Goal: Transaction & Acquisition: Purchase product/service

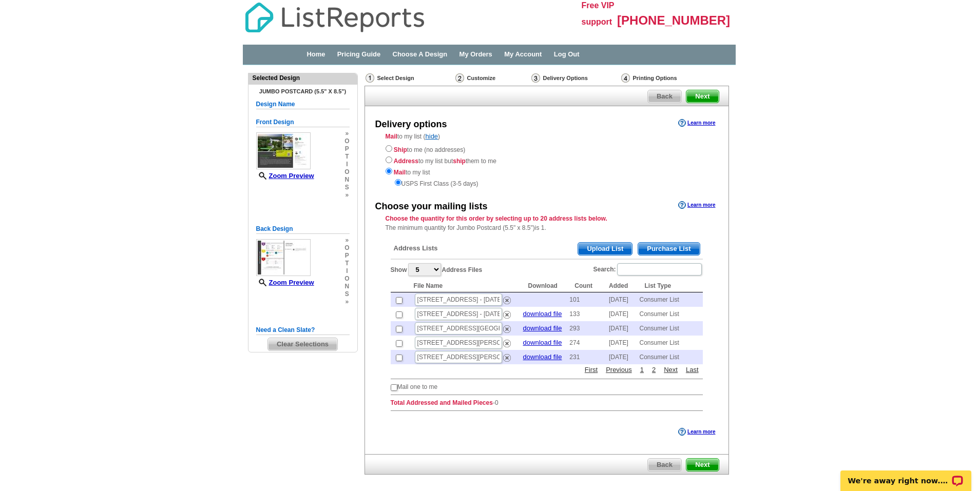
click at [674, 249] on span "Purchase List" at bounding box center [668, 249] width 61 height 12
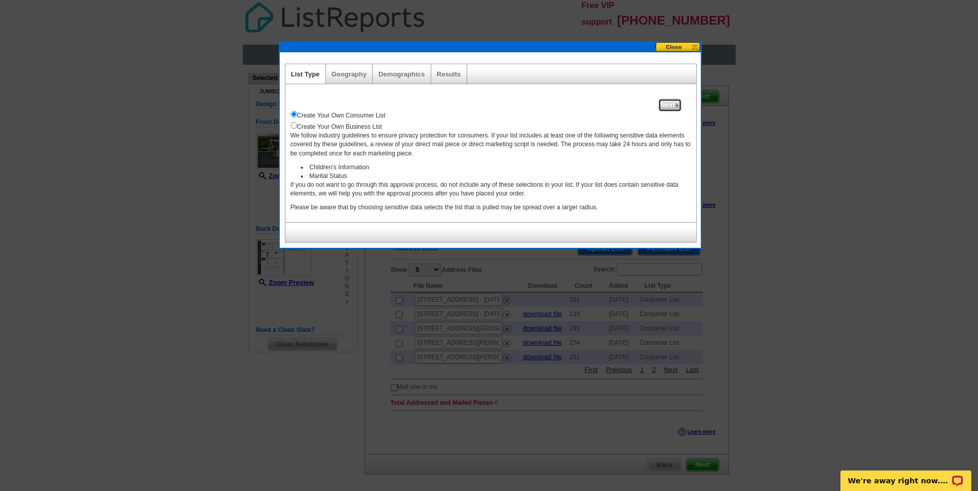
click at [673, 104] on span "Next" at bounding box center [670, 105] width 22 height 12
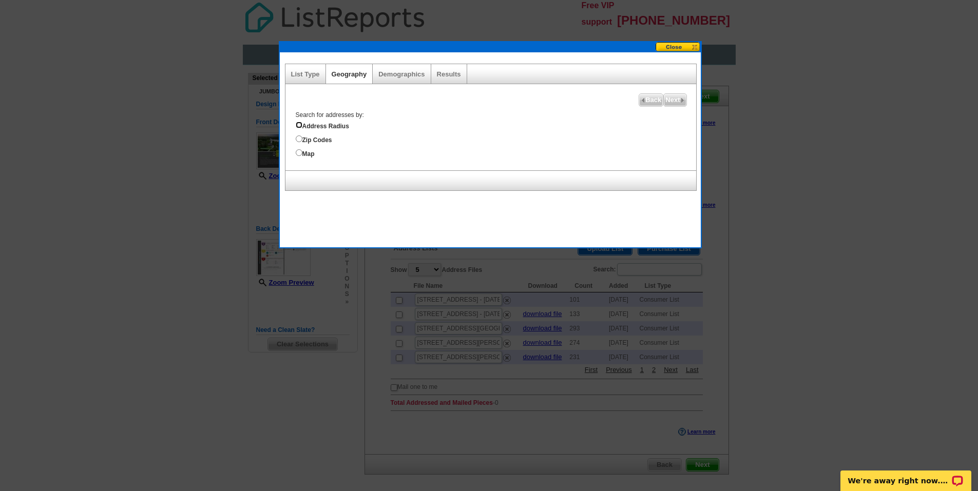
click at [298, 124] on input "Address Radius" at bounding box center [299, 125] width 7 height 7
radio input "true"
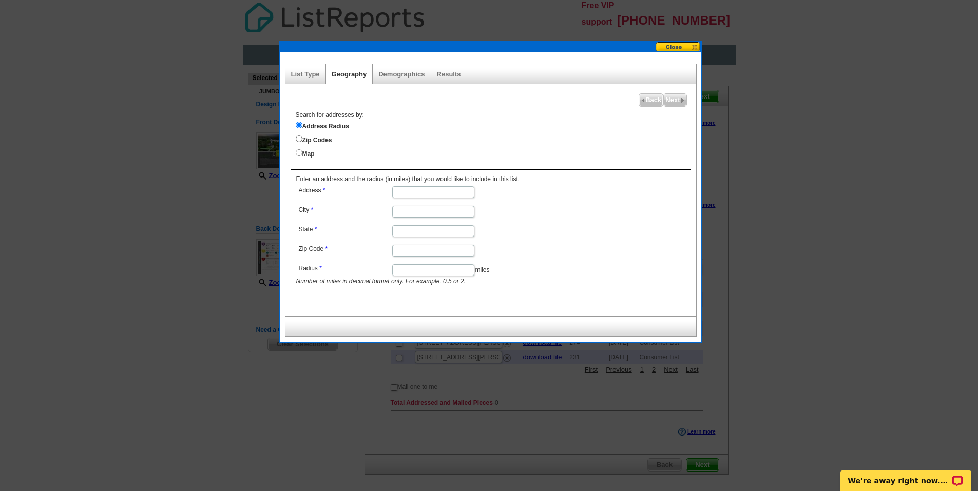
click at [407, 191] on input "Address" at bounding box center [433, 192] width 82 height 12
type input "166 South Oak Pointe Drive"
type input "Seneca"
type input "SC"
type input "29672"
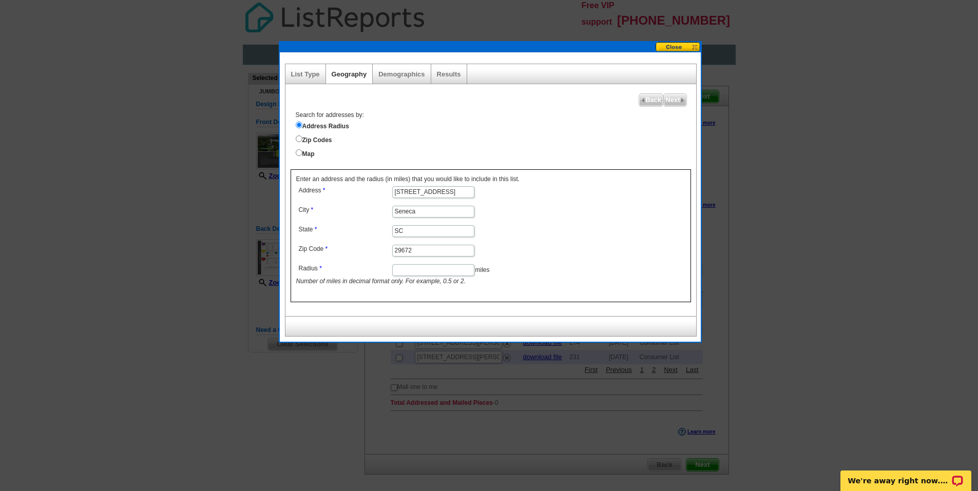
click at [402, 271] on input "Radius" at bounding box center [433, 270] width 82 height 12
type input "1"
click at [678, 101] on span "Next" at bounding box center [675, 100] width 22 height 12
select select
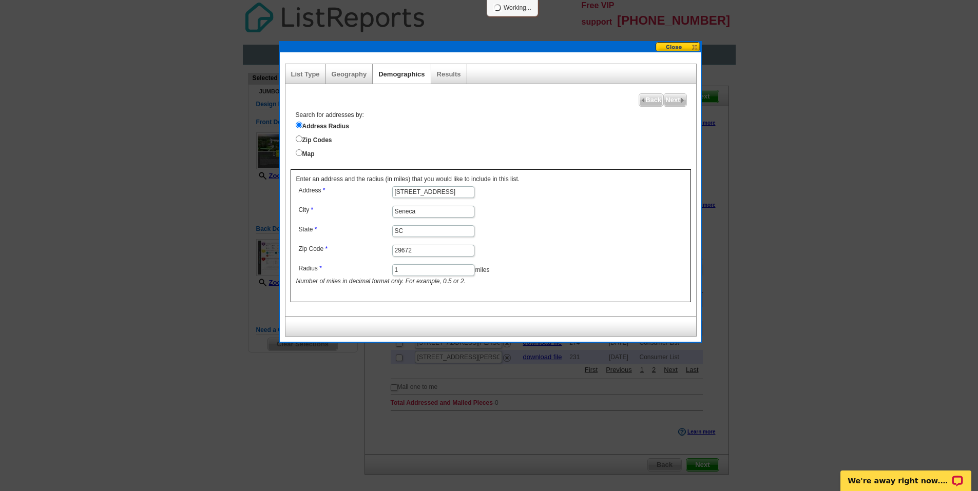
select select
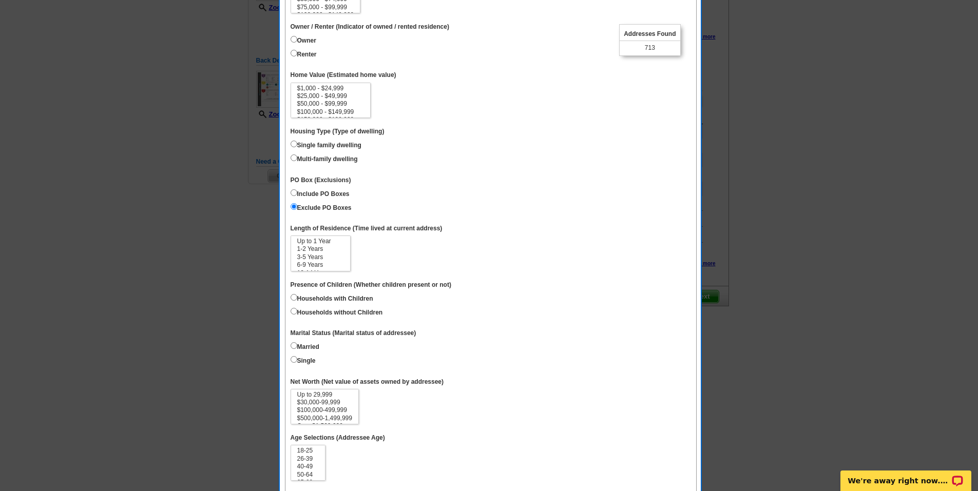
scroll to position [166, 0]
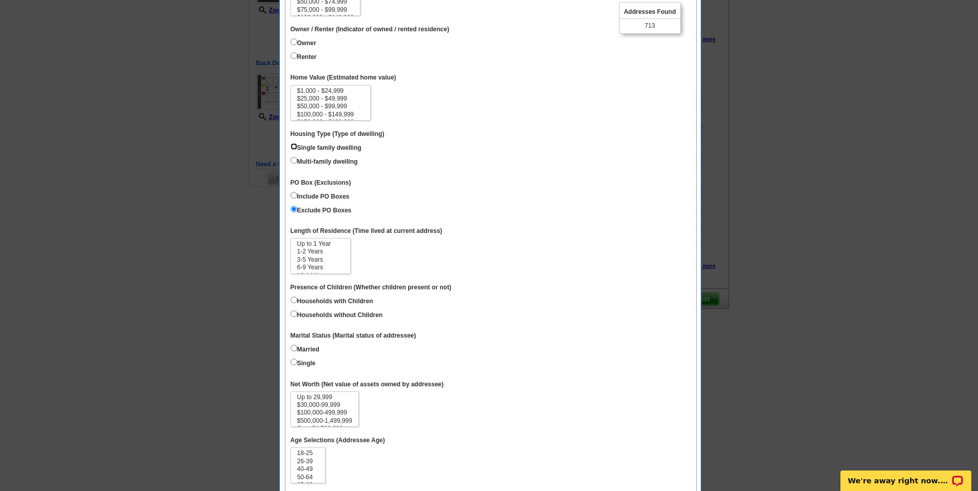
click at [293, 146] on input "Single family dwelling" at bounding box center [294, 146] width 7 height 7
radio input "true"
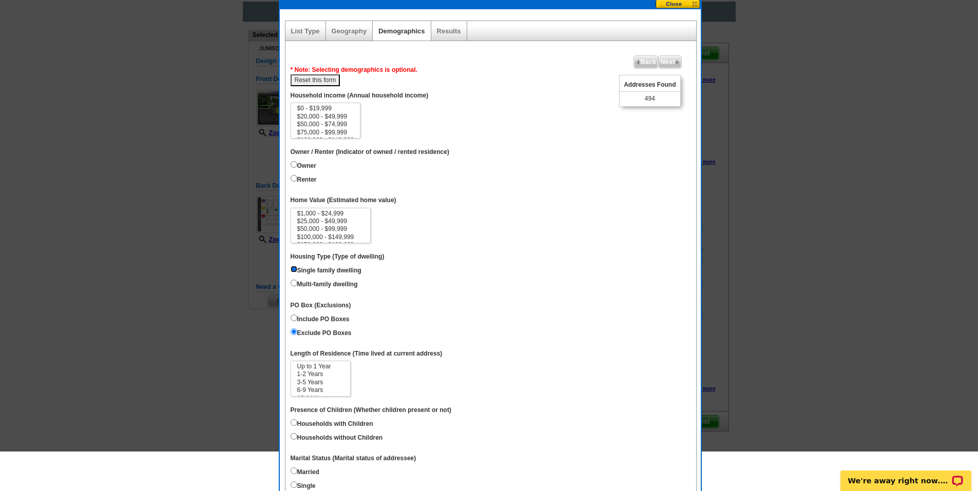
scroll to position [0, 0]
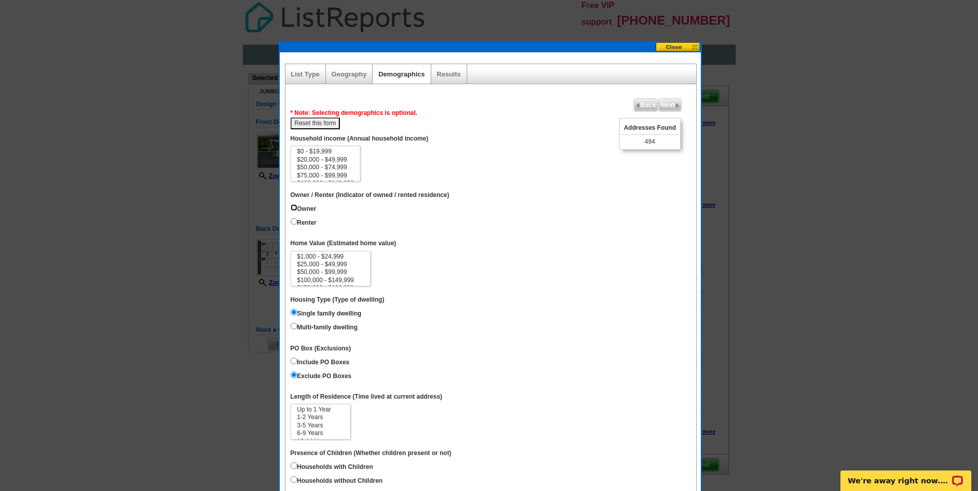
click at [295, 207] on input "Owner" at bounding box center [294, 207] width 7 height 7
radio input "true"
click at [340, 170] on option "$150,000 - $199,999" at bounding box center [325, 171] width 59 height 8
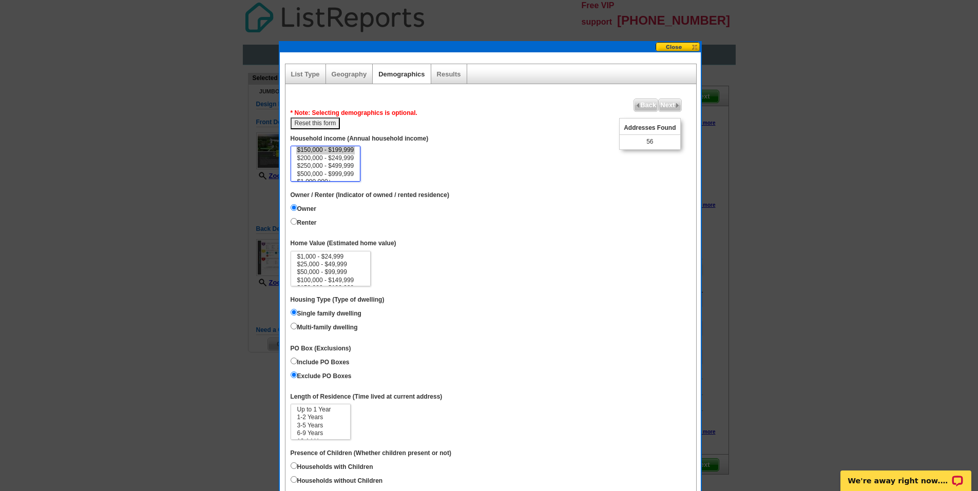
click at [348, 174] on option "$500,000 - $999,999" at bounding box center [325, 174] width 59 height 8
click at [337, 163] on option "$100,000 - $149,999" at bounding box center [325, 163] width 59 height 8
click at [337, 174] on option "$500,000 - $999,999" at bounding box center [325, 174] width 59 height 8
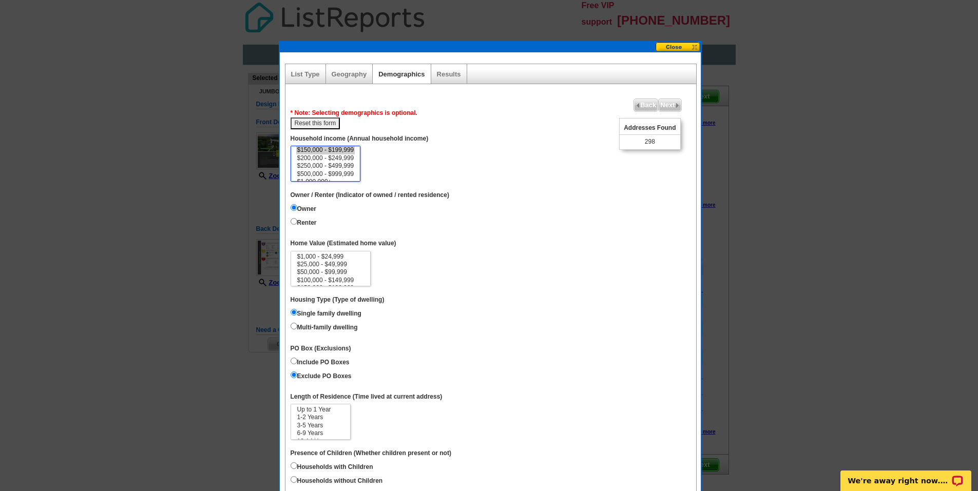
scroll to position [13, 0]
click at [332, 162] on option "$75,000 - $99,999" at bounding box center [325, 163] width 59 height 8
select select "150000-199999"
click at [322, 175] on option "$1,000,000+" at bounding box center [325, 176] width 59 height 8
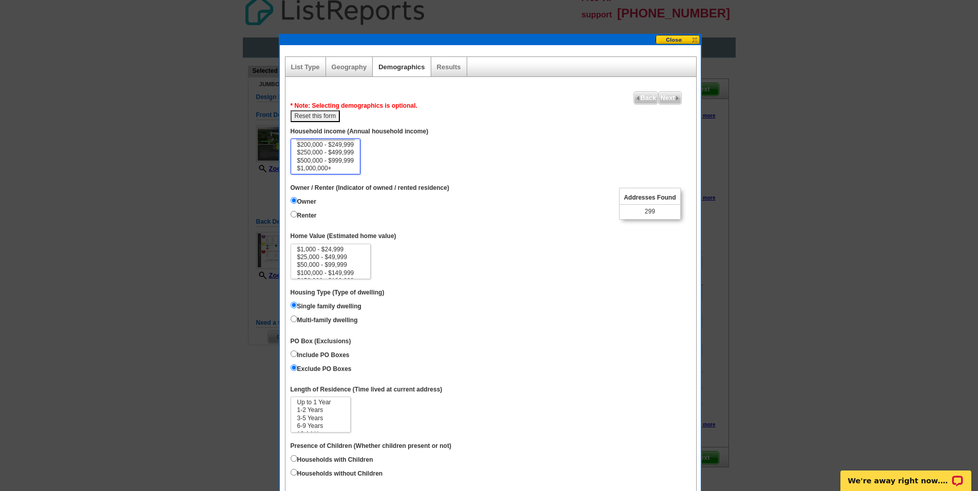
scroll to position [0, 0]
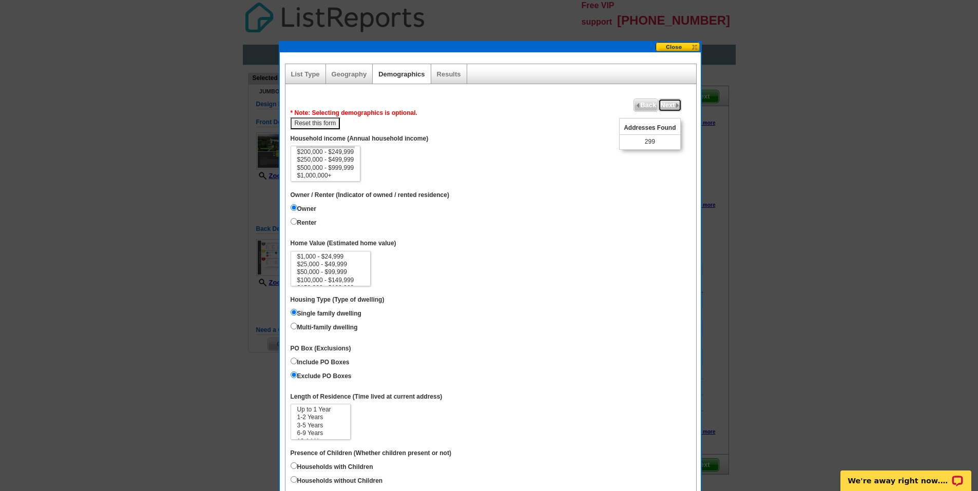
click at [673, 106] on span "Next" at bounding box center [670, 105] width 22 height 12
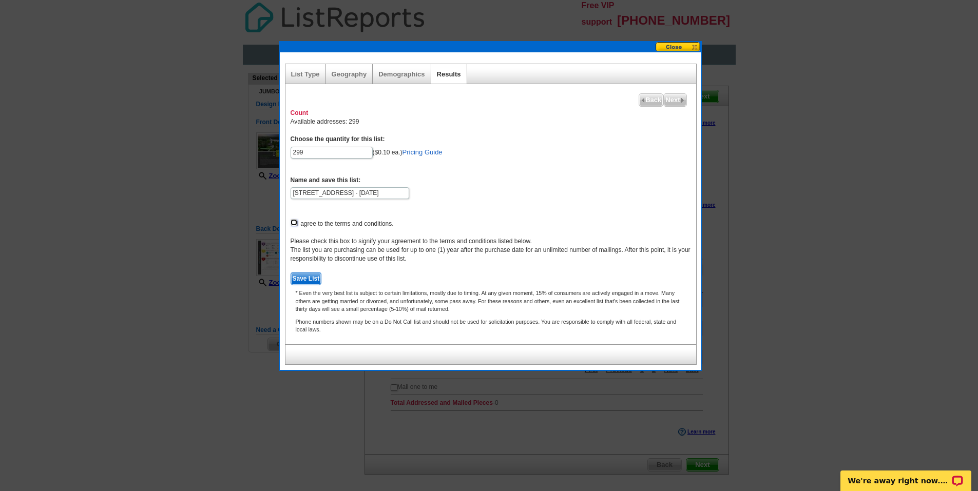
click at [295, 222] on input "checkbox" at bounding box center [294, 222] width 7 height 7
checkbox input "true"
click at [313, 277] on span "Save List" at bounding box center [306, 279] width 30 height 12
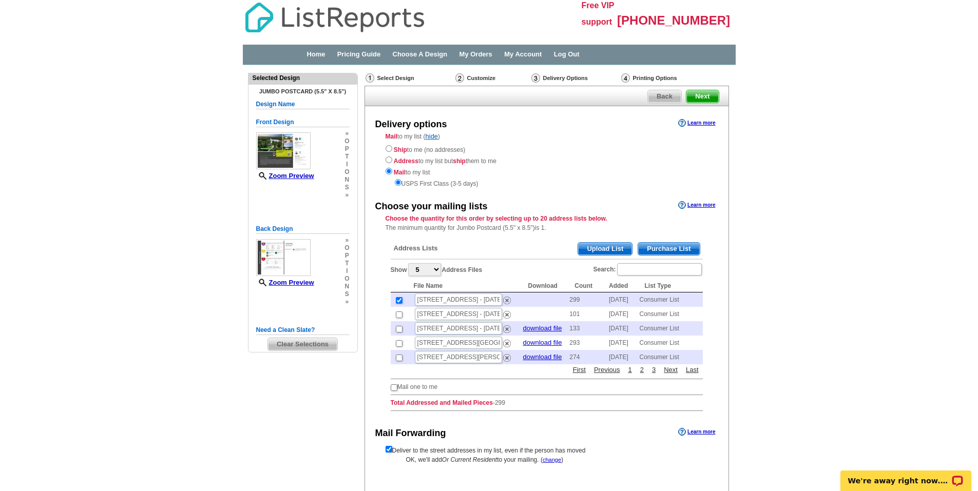
click at [675, 248] on span "Purchase List" at bounding box center [668, 249] width 61 height 12
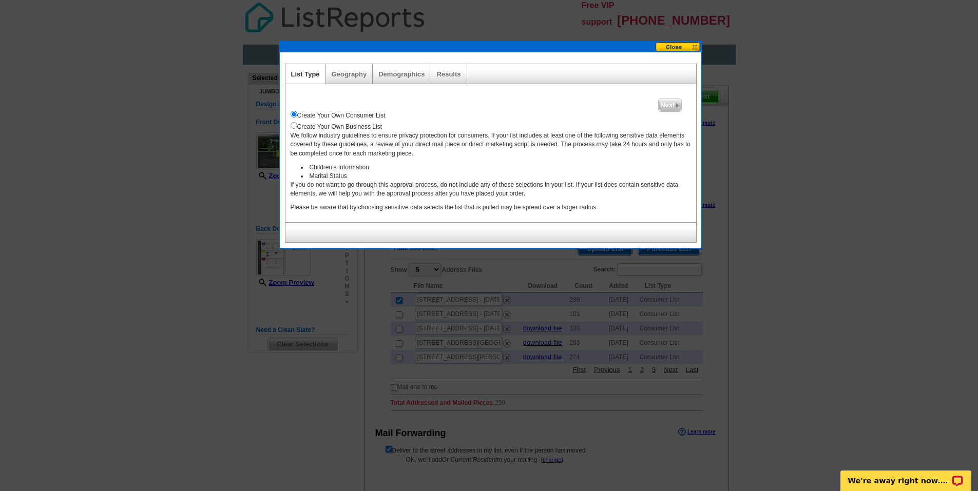
click at [677, 44] on button at bounding box center [677, 47] width 45 height 10
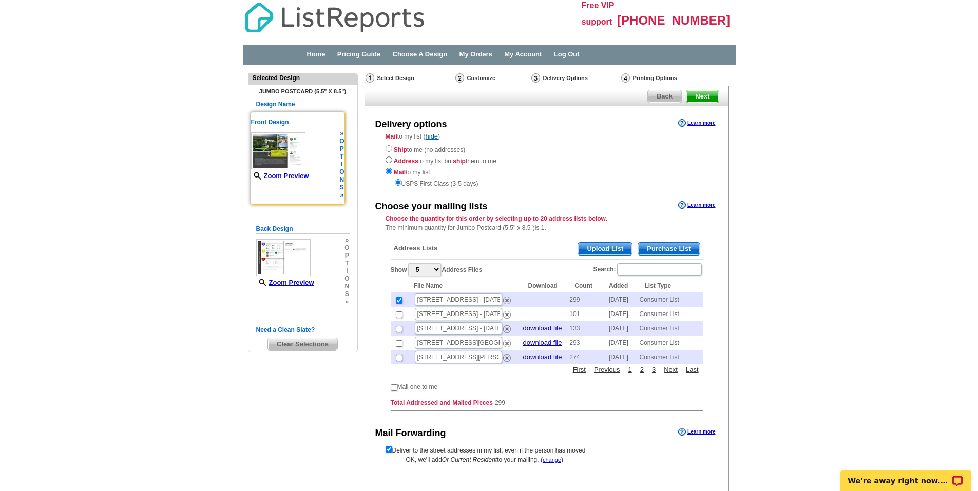
click at [298, 176] on link "Zoom Preview" at bounding box center [280, 176] width 58 height 8
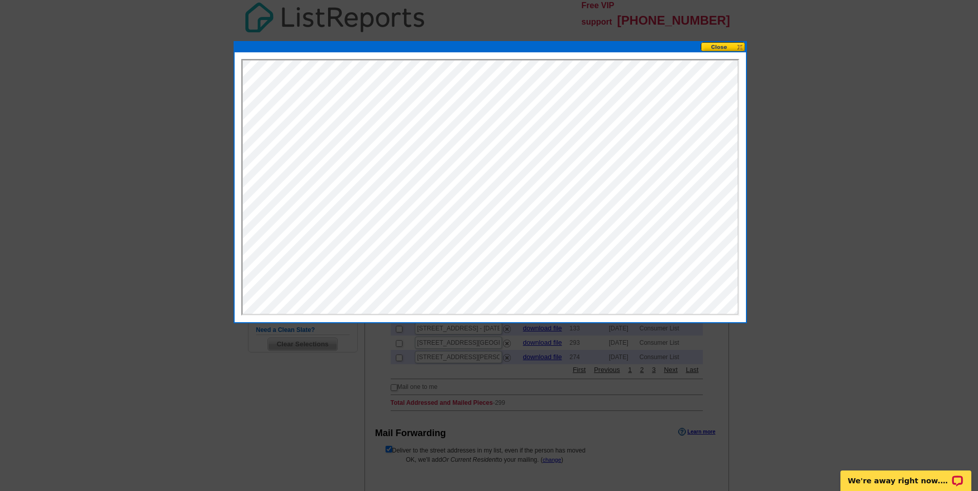
click at [723, 46] on button at bounding box center [723, 47] width 45 height 10
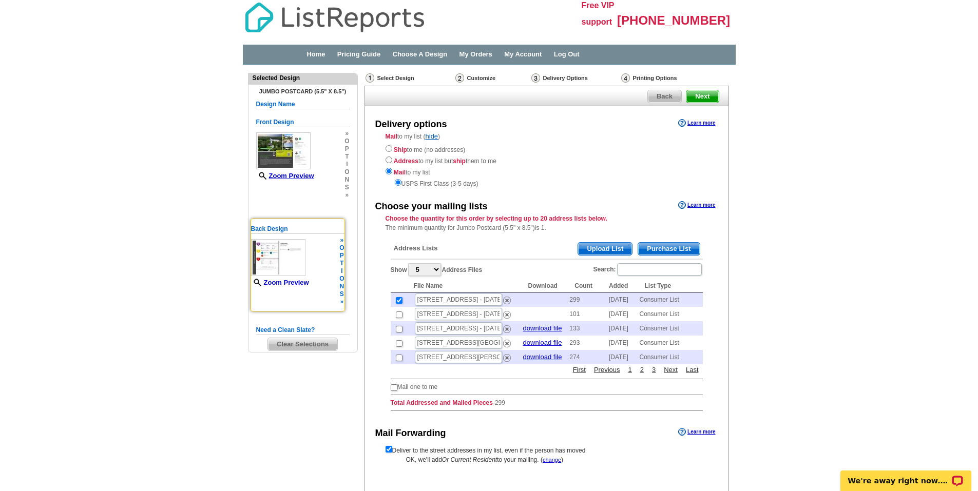
click at [294, 281] on link "Zoom Preview" at bounding box center [280, 283] width 58 height 8
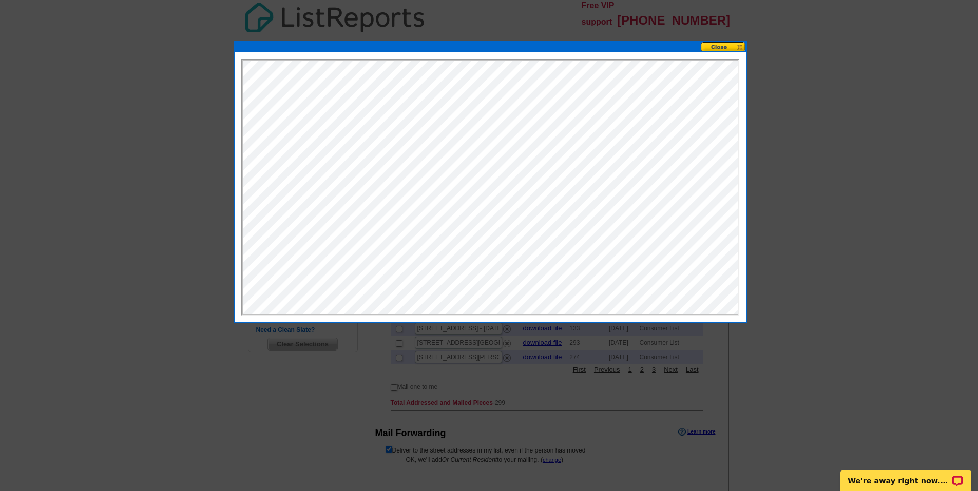
click at [728, 48] on button at bounding box center [723, 47] width 45 height 10
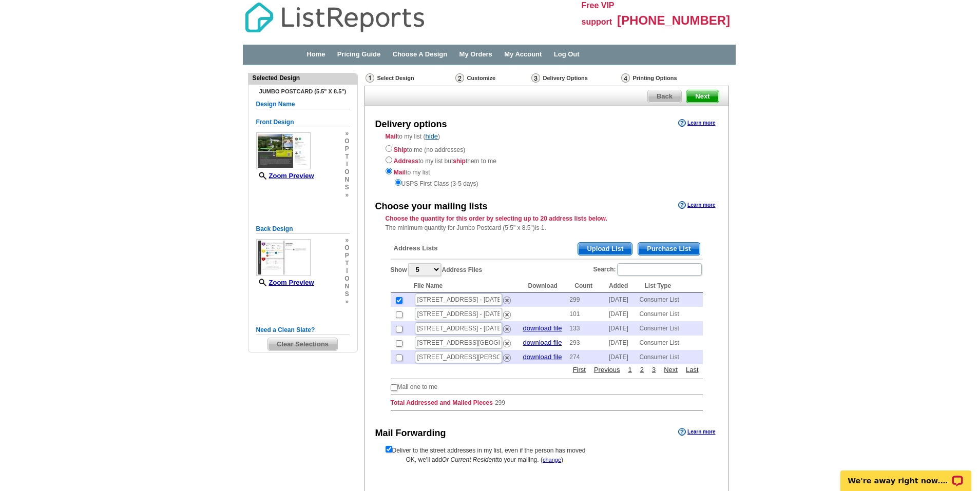
click at [706, 95] on span "Next" at bounding box center [702, 96] width 32 height 12
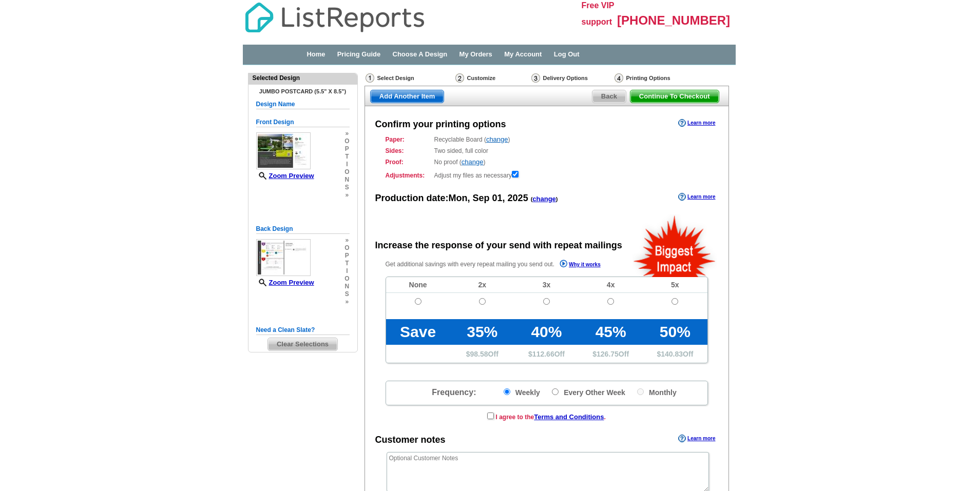
radio input "false"
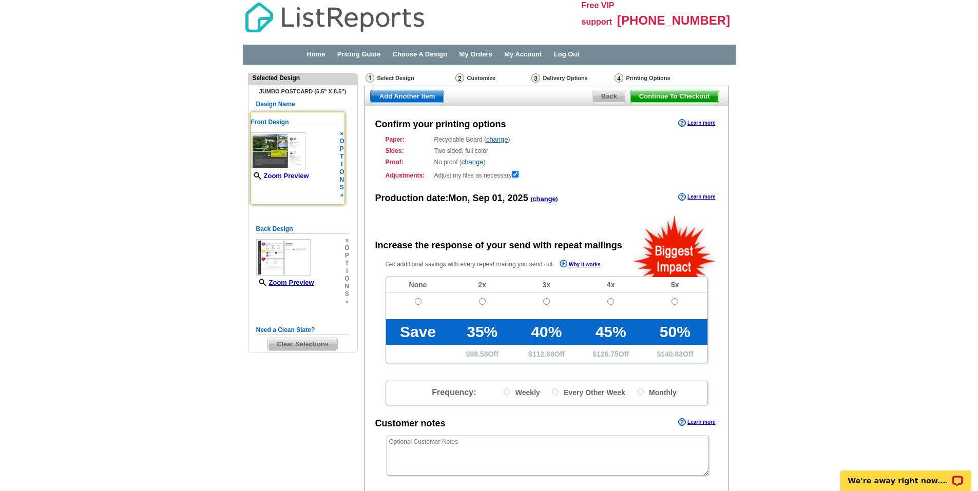
click at [296, 176] on link "Zoom Preview" at bounding box center [280, 176] width 58 height 8
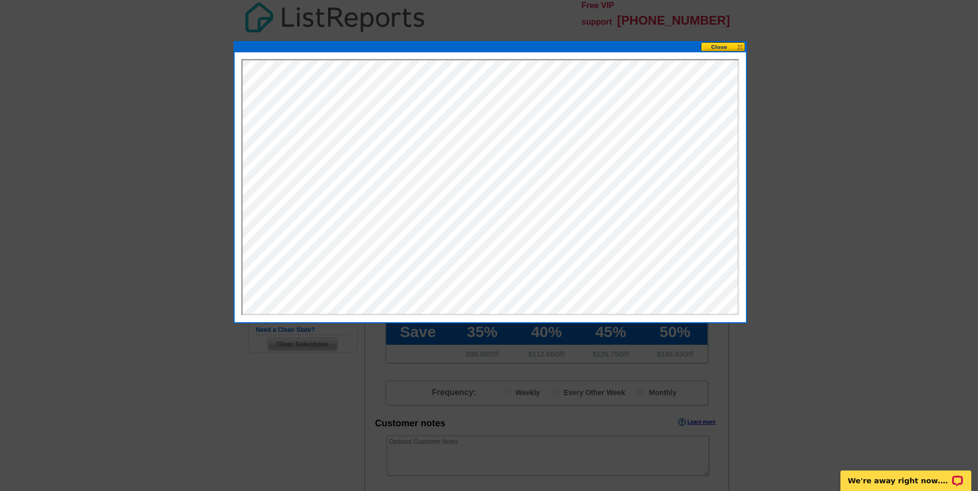
click at [722, 47] on button at bounding box center [723, 47] width 45 height 10
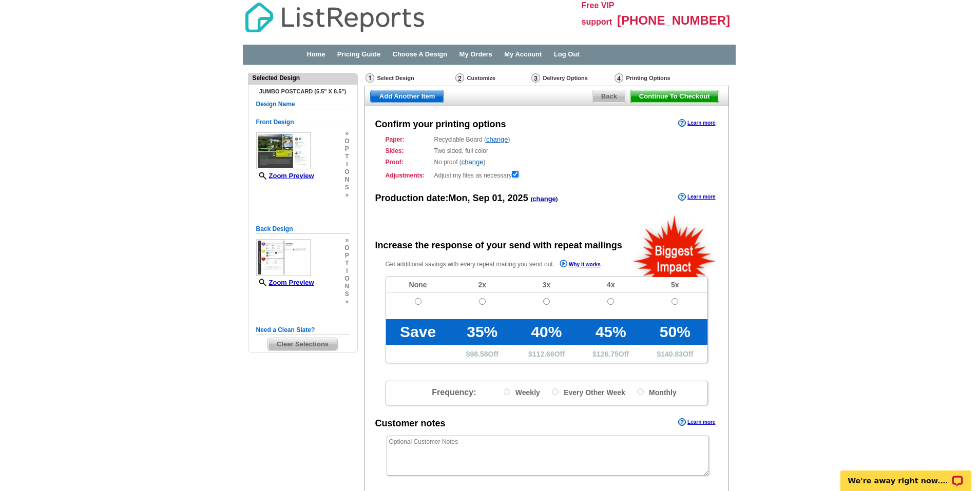
click at [680, 96] on span "Continue To Checkout" at bounding box center [674, 96] width 88 height 12
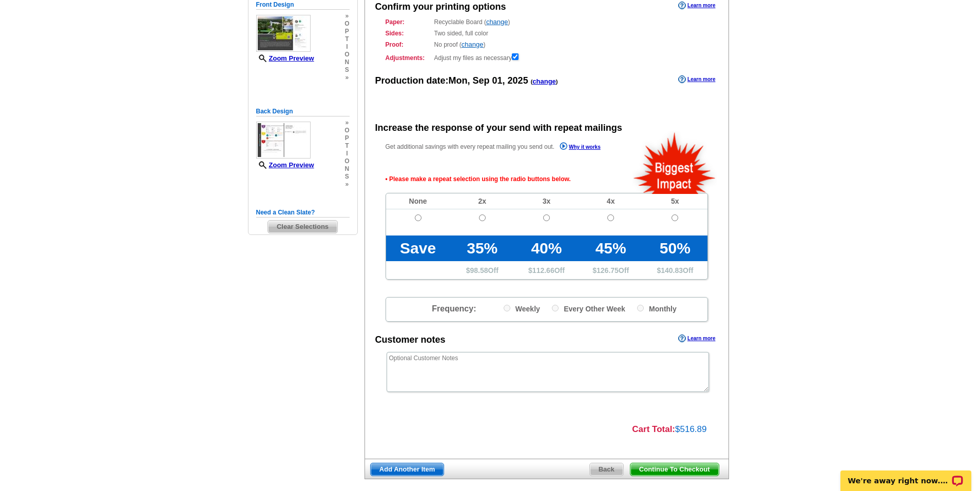
scroll to position [167, 0]
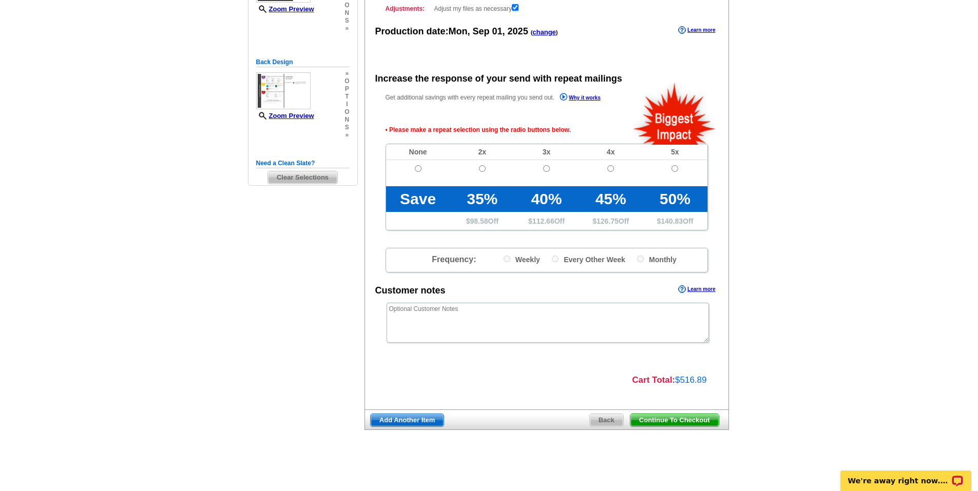
click at [672, 420] on span "Continue To Checkout" at bounding box center [674, 420] width 88 height 12
click at [419, 169] on input "radio" at bounding box center [418, 168] width 7 height 7
radio input "true"
click at [674, 420] on span "Continue To Checkout" at bounding box center [674, 420] width 88 height 12
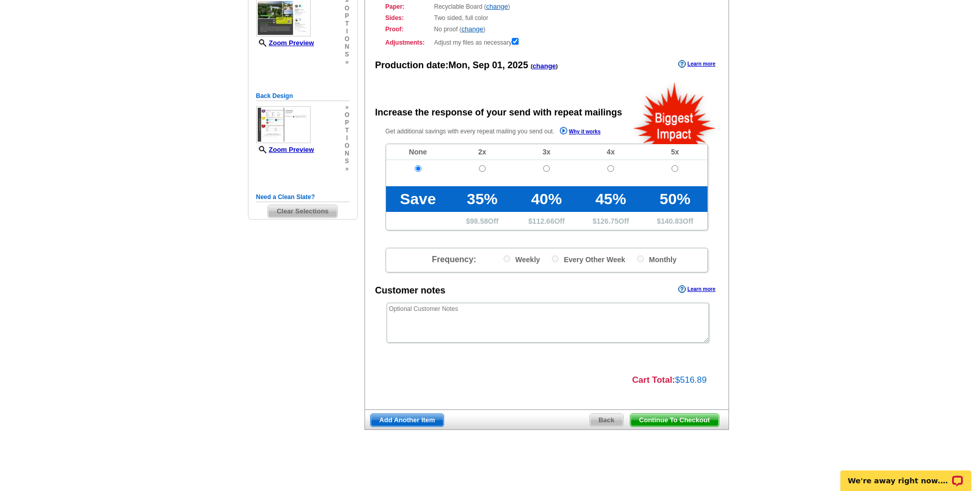
scroll to position [133, 0]
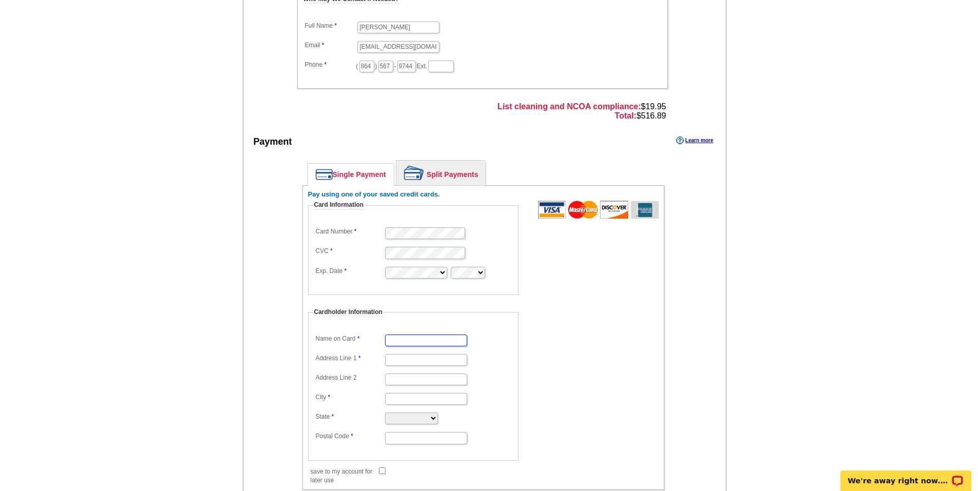
click at [416, 343] on input "Name on Card" at bounding box center [426, 341] width 82 height 12
type input "[PERSON_NAME]"
click at [403, 363] on input "Address Line 1" at bounding box center [426, 360] width 82 height 12
type input "[STREET_ADDRESS]"
type input "Seneca"
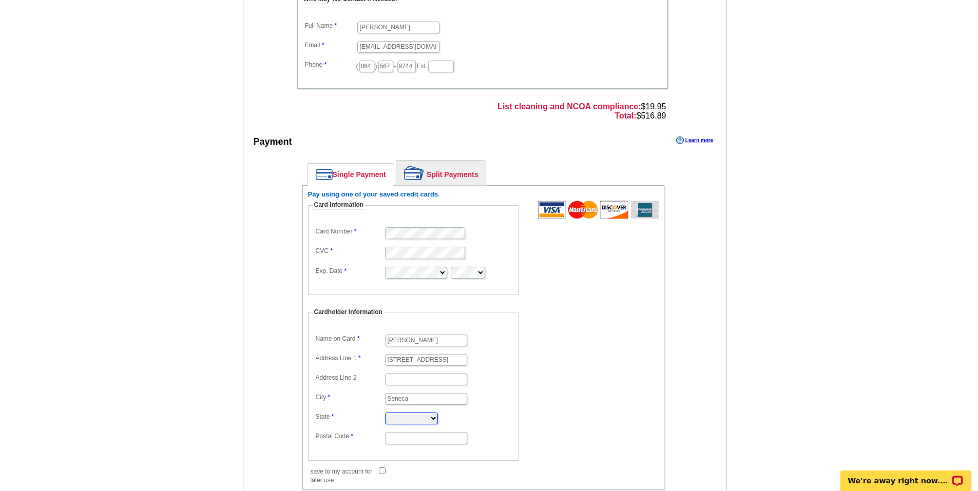
select select "SC"
type input "29672"
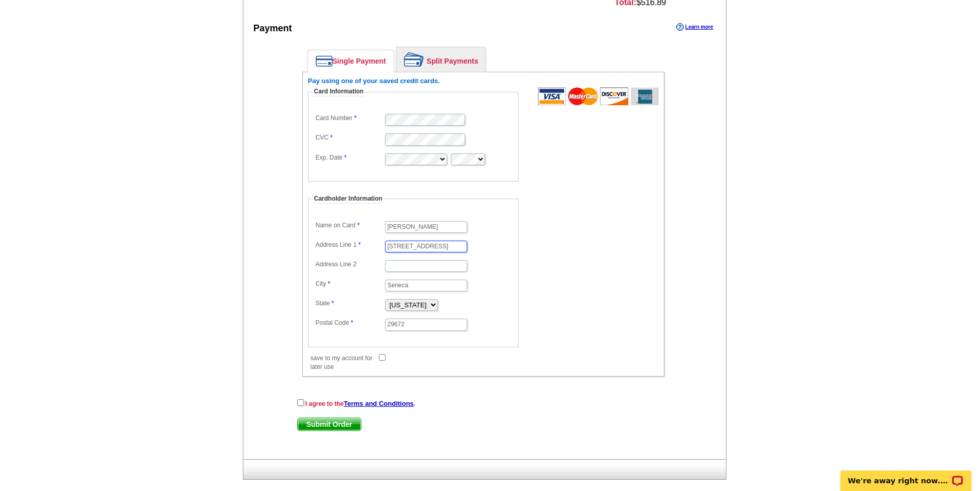
scroll to position [436, 0]
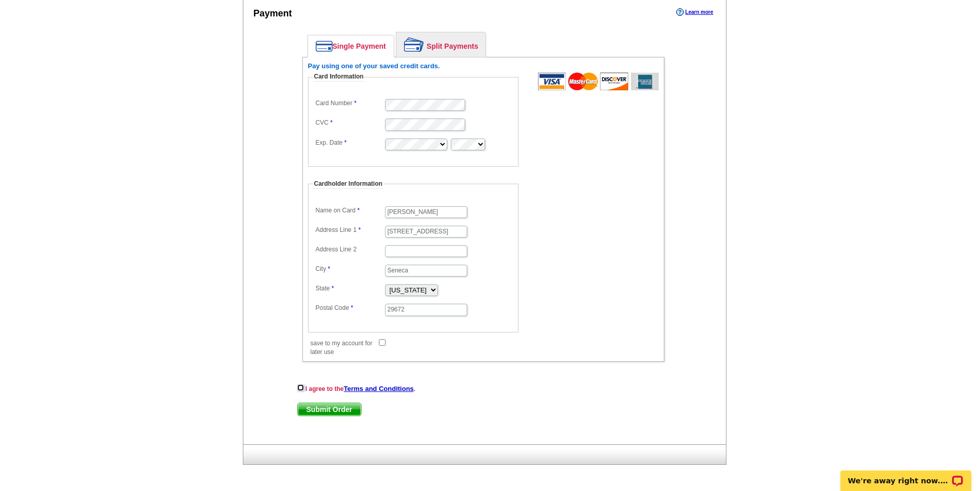
click at [299, 389] on input "checkbox" at bounding box center [300, 387] width 7 height 7
checkbox input "true"
click at [327, 411] on span "Submit Order" at bounding box center [329, 409] width 63 height 12
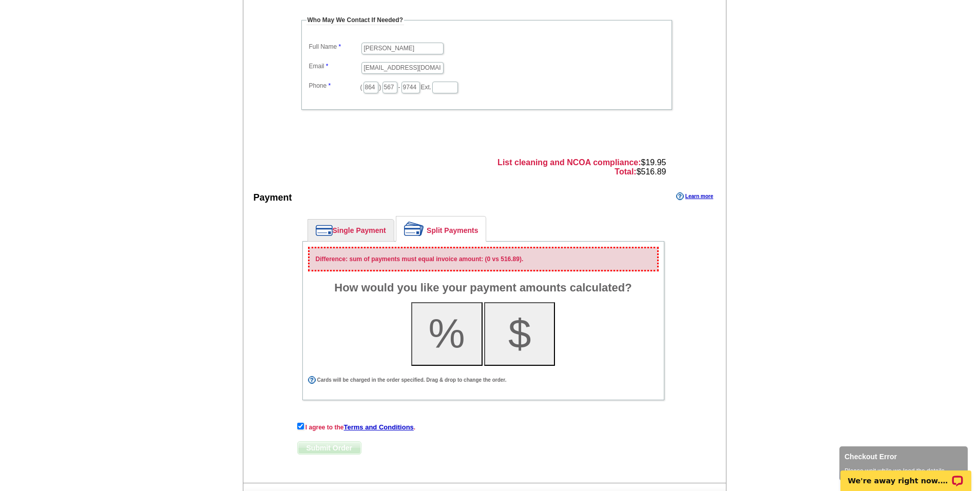
scroll to position [343, 0]
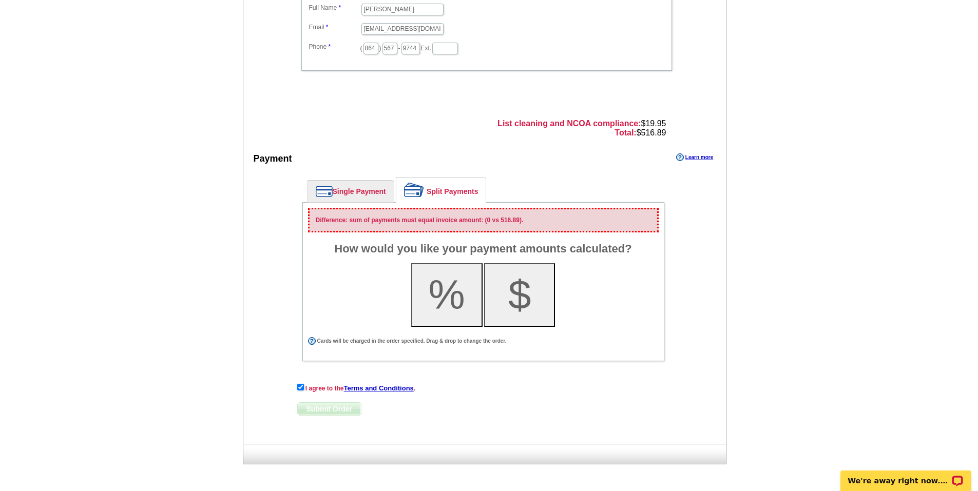
click at [352, 188] on link "Single Payment" at bounding box center [351, 192] width 86 height 22
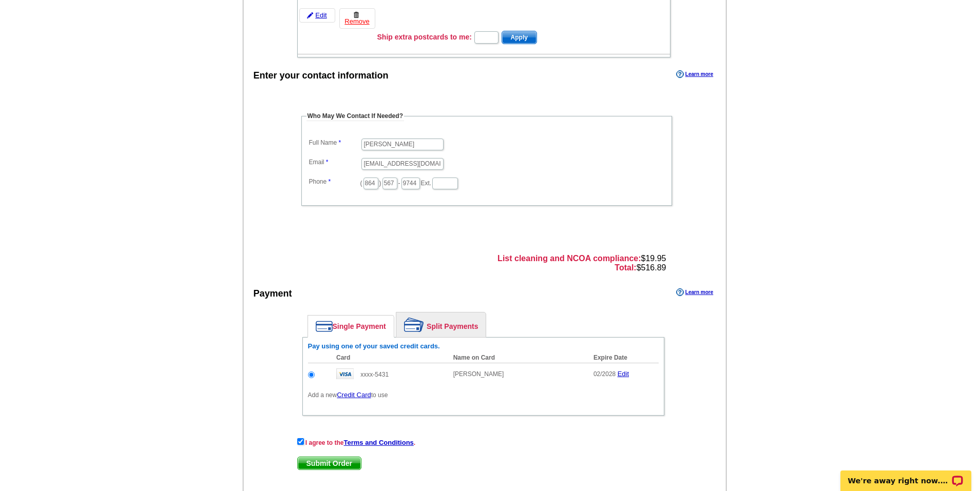
scroll to position [262, 0]
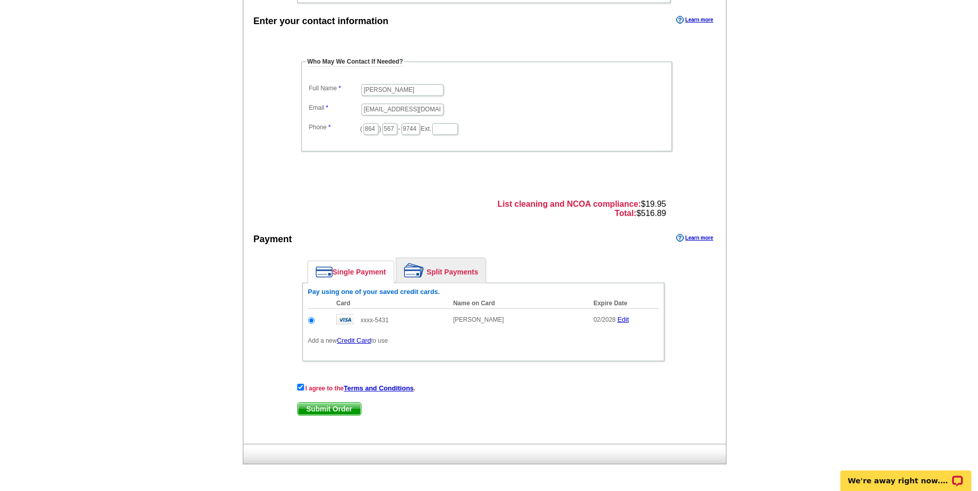
click at [335, 410] on span "Submit Order" at bounding box center [329, 409] width 63 height 12
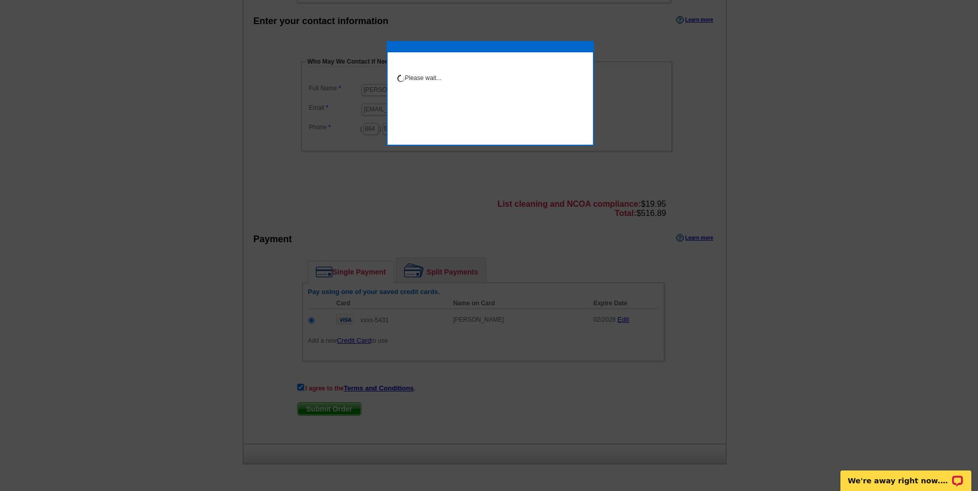
click at [859, 288] on div at bounding box center [489, 114] width 978 height 753
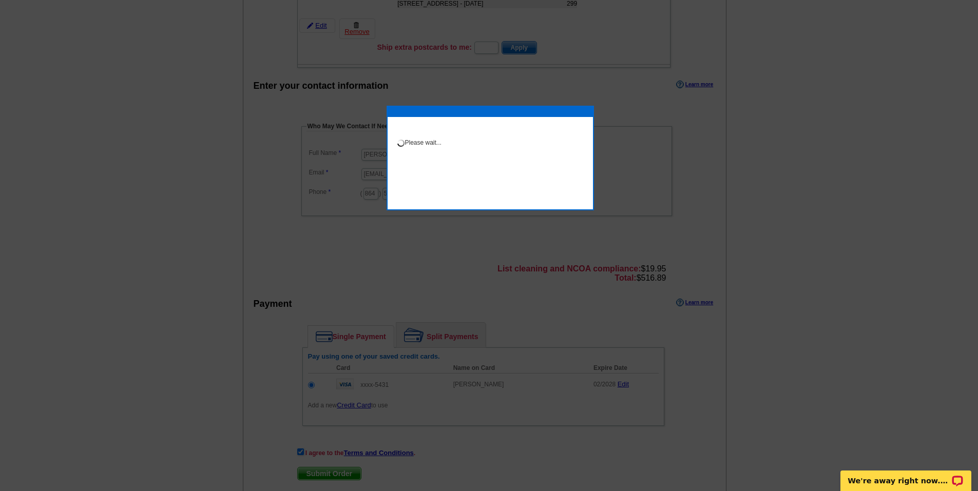
scroll to position [108, 0]
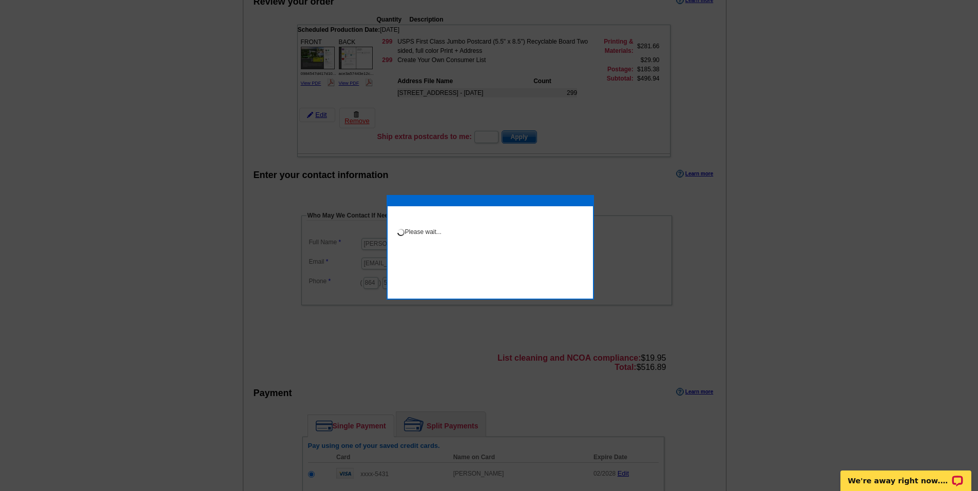
click at [864, 292] on div at bounding box center [489, 191] width 978 height 599
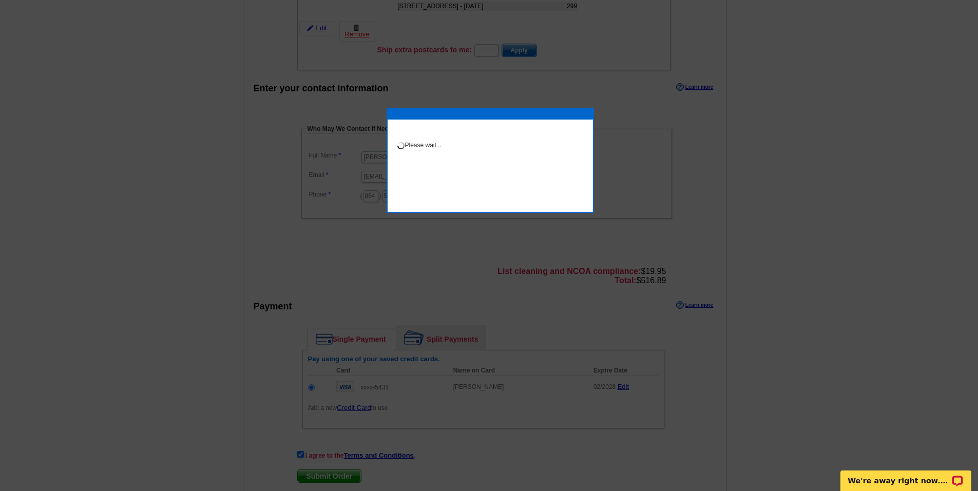
scroll to position [262, 0]
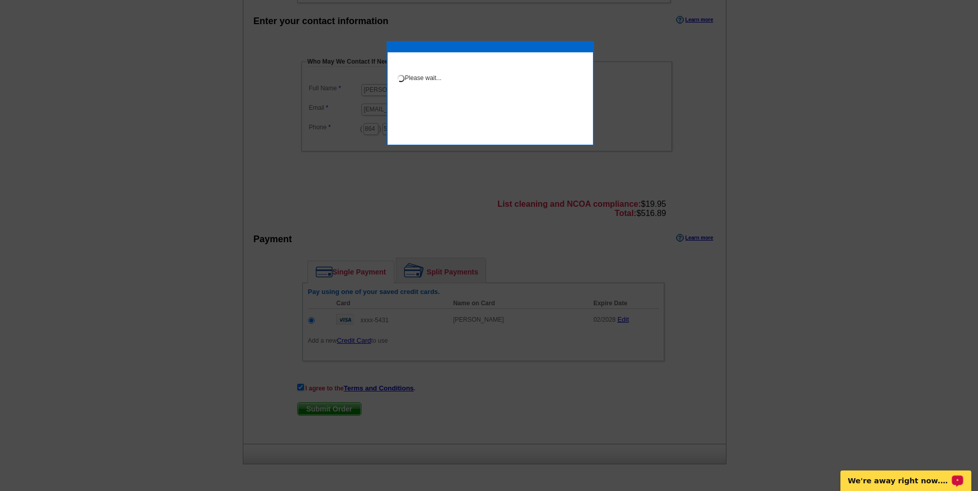
click at [911, 482] on p "We're away right now. Please check back later!" at bounding box center [899, 481] width 102 height 8
click at [921, 227] on div at bounding box center [489, 114] width 978 height 753
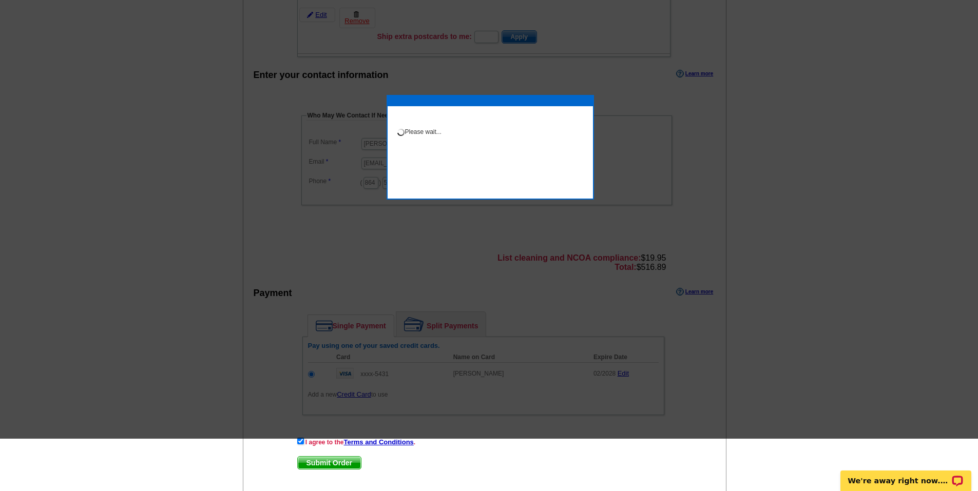
scroll to position [211, 0]
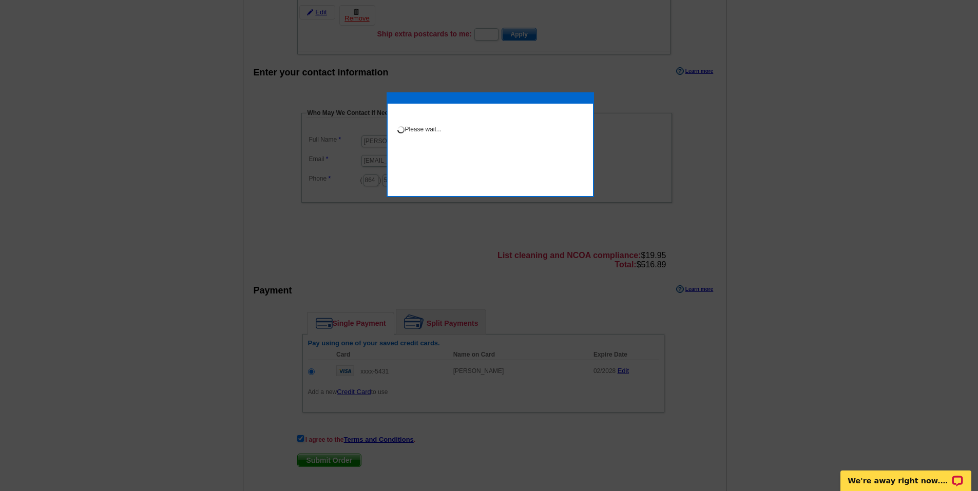
click at [801, 280] on div at bounding box center [489, 140] width 978 height 702
click at [827, 280] on div at bounding box center [489, 140] width 978 height 702
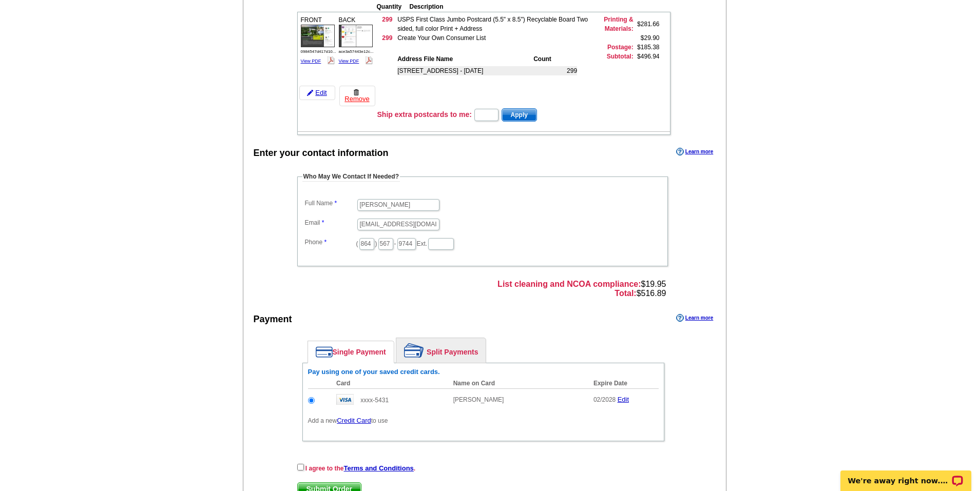
scroll to position [154, 0]
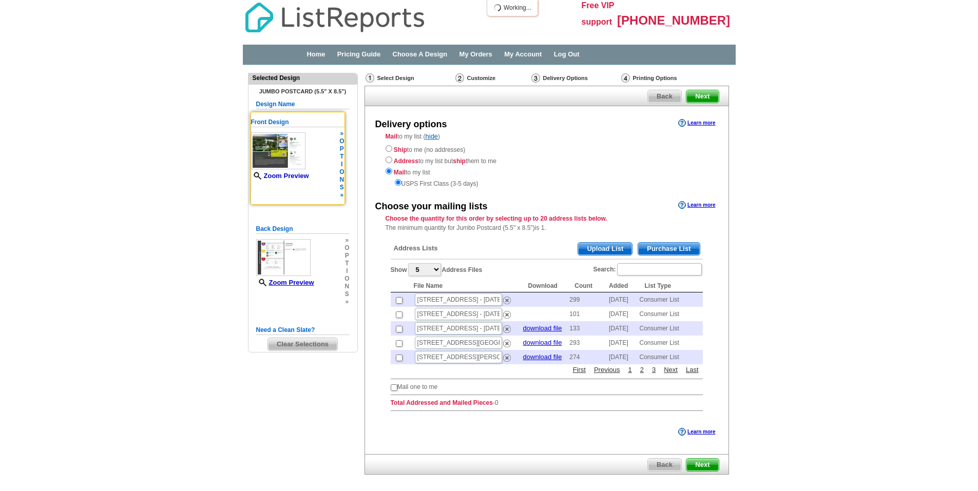
click at [302, 176] on link "Zoom Preview" at bounding box center [280, 176] width 58 height 8
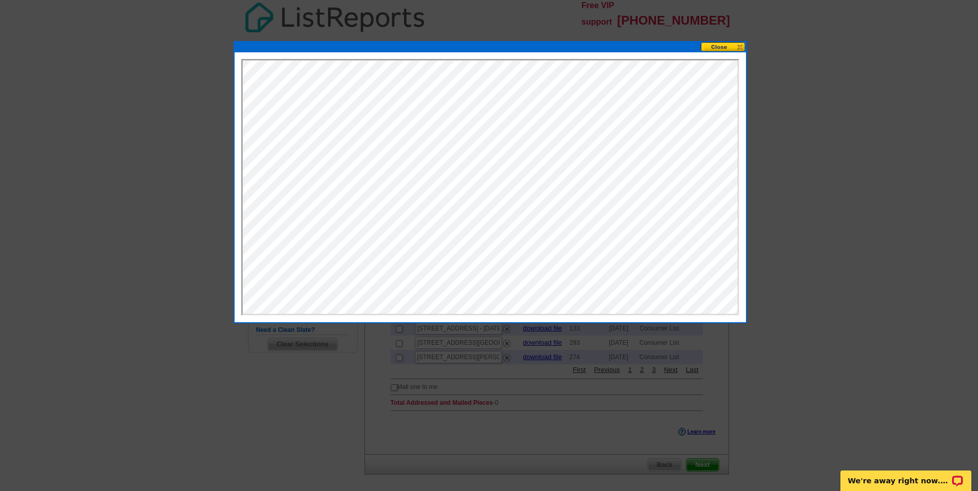
click at [720, 47] on button at bounding box center [723, 47] width 45 height 10
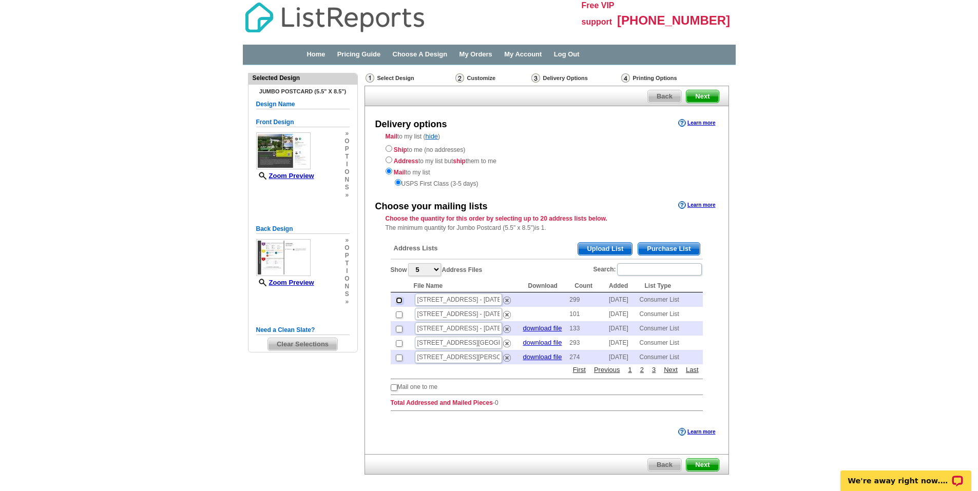
click at [398, 301] on input "checkbox" at bounding box center [399, 300] width 7 height 7
checkbox input "true"
click at [709, 96] on span "Next" at bounding box center [702, 96] width 32 height 12
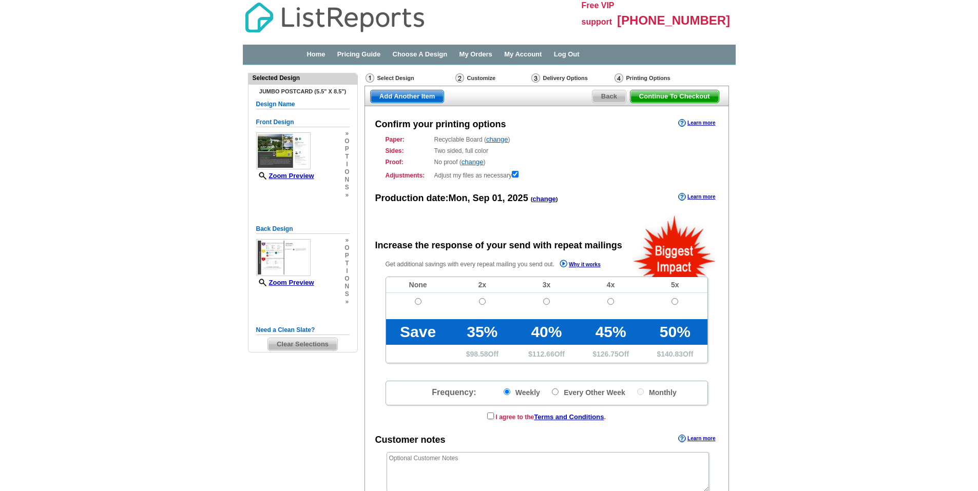
radio input "false"
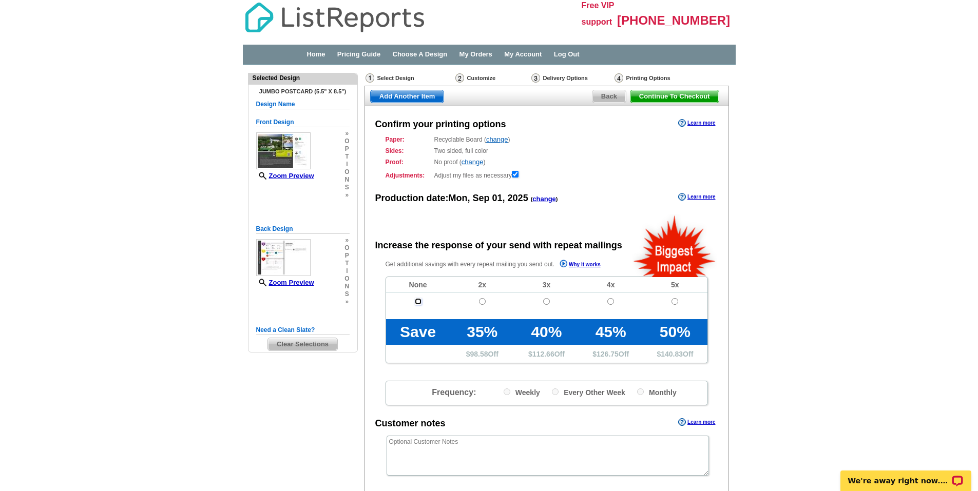
click at [417, 302] on input "radio" at bounding box center [418, 301] width 7 height 7
radio input "true"
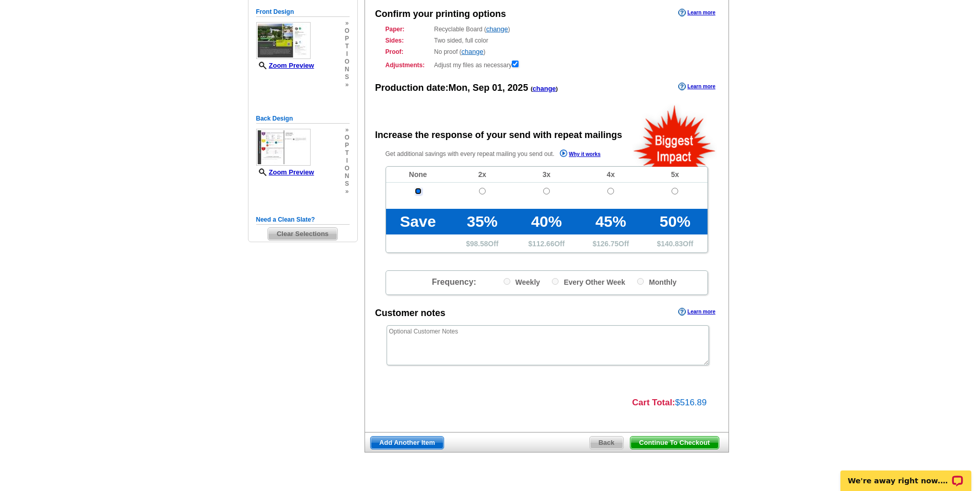
scroll to position [133, 0]
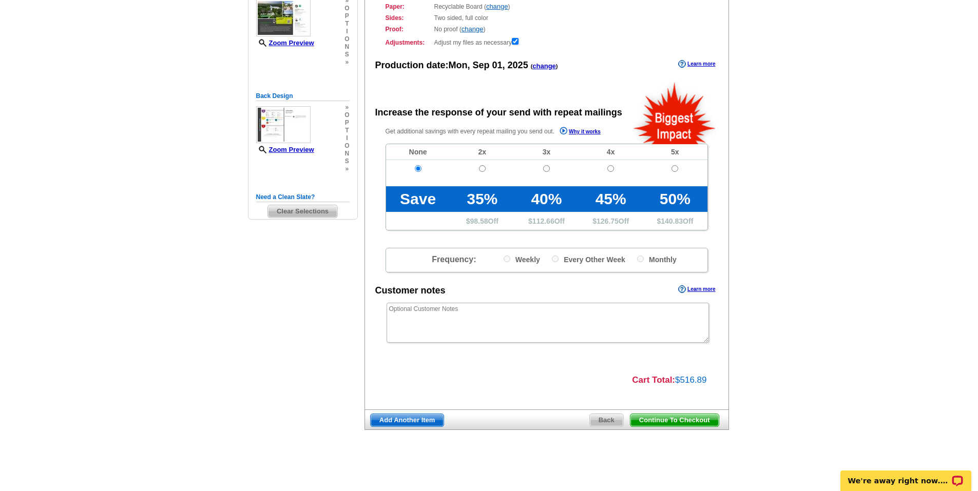
click at [678, 420] on span "Continue To Checkout" at bounding box center [674, 420] width 88 height 12
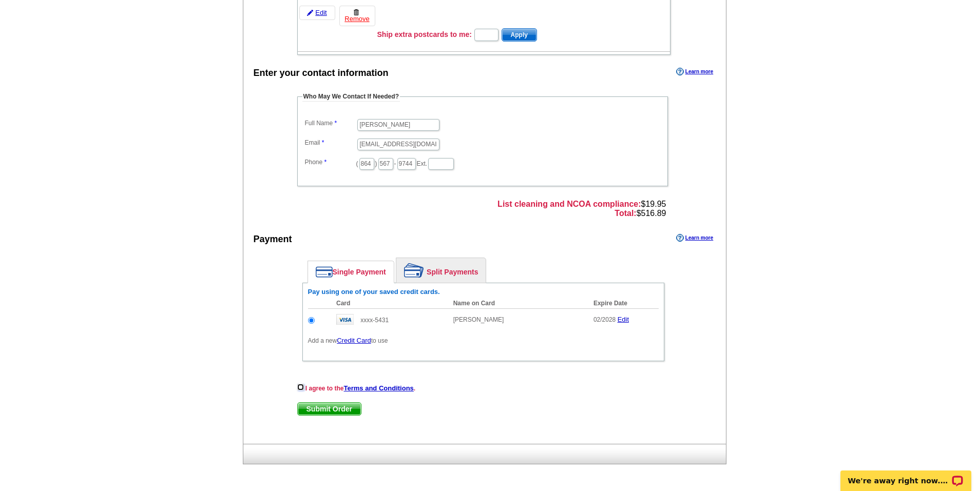
click at [299, 387] on input "checkbox" at bounding box center [300, 387] width 7 height 7
checkbox input "true"
click at [333, 410] on span "Submit Order" at bounding box center [329, 409] width 63 height 12
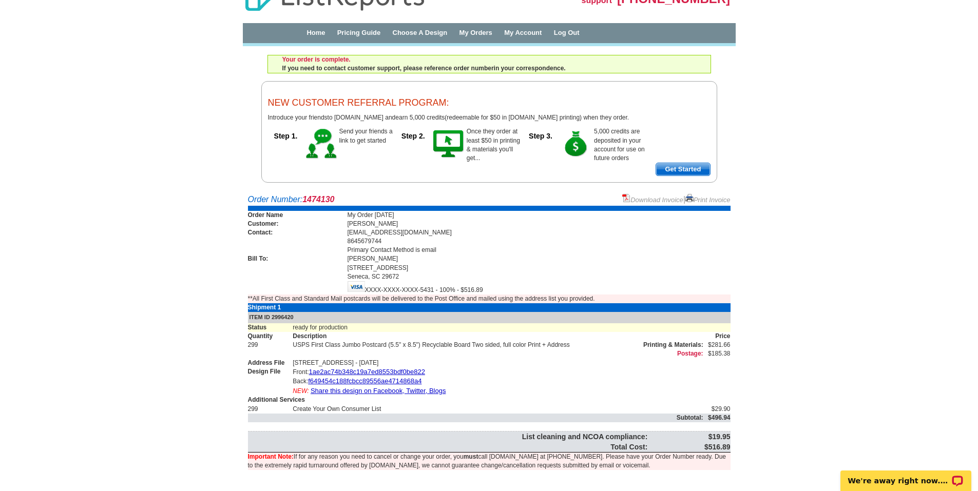
scroll to position [32, 0]
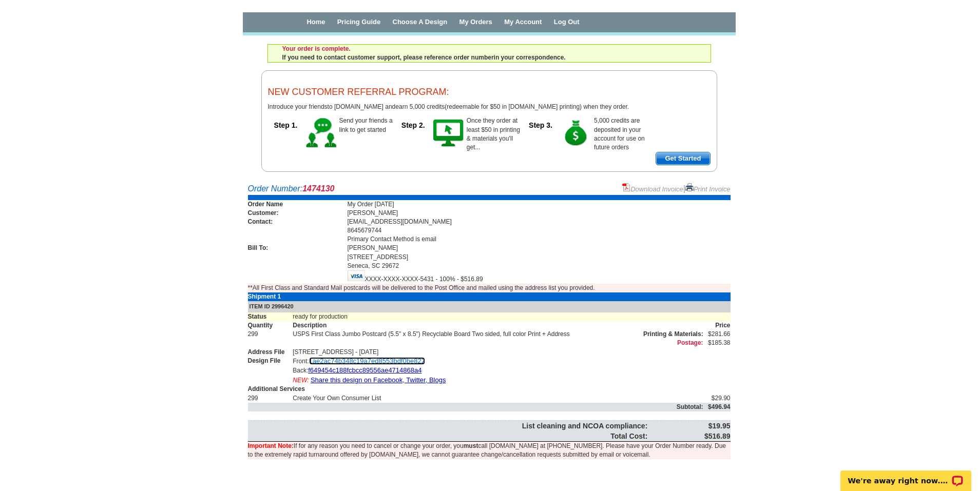
click at [384, 360] on link "1ae2ac74b348c19a7ed8553bdf0be822" at bounding box center [367, 361] width 116 height 8
